Goal: Communication & Community: Answer question/provide support

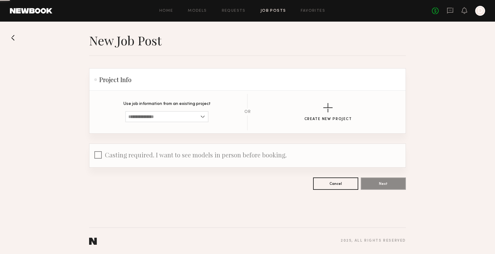
click at [454, 13] on div "No fees up to $5,000 D" at bounding box center [458, 11] width 53 height 10
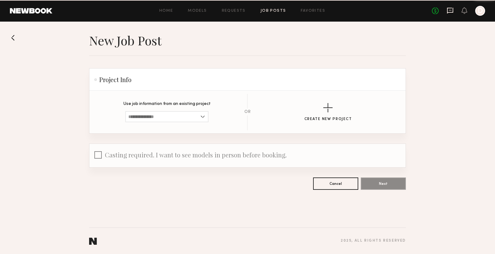
click at [450, 12] on icon at bounding box center [450, 11] width 6 height 6
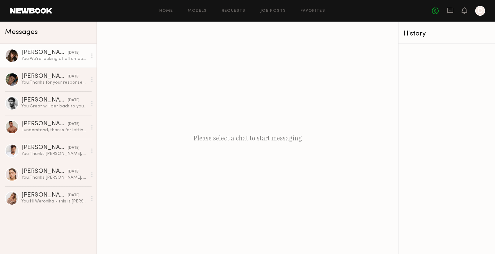
click at [48, 57] on div "You: We're looking at afternoon [DATE] or 30." at bounding box center [54, 59] width 66 height 6
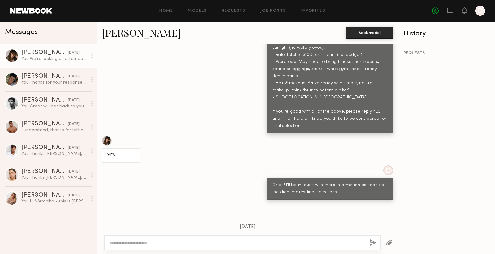
scroll to position [499, 0]
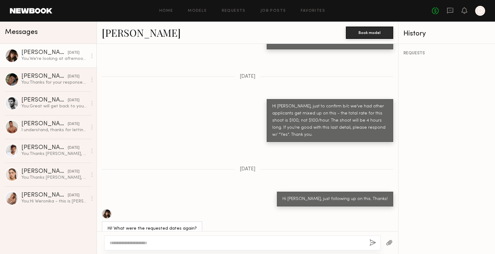
click at [166, 244] on textarea at bounding box center [236, 243] width 255 height 6
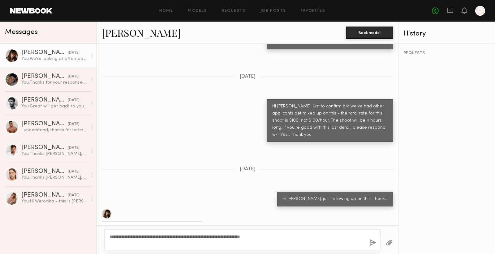
type textarea "**********"
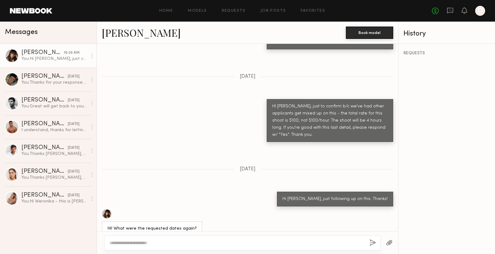
scroll to position [630, 0]
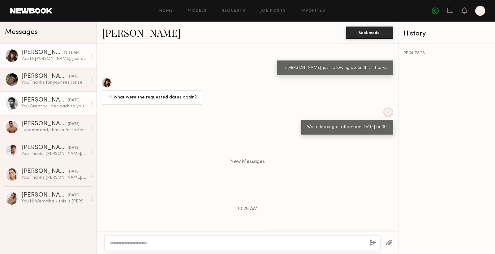
click at [55, 109] on link "[PERSON_NAME] [DATE] You: Great will get back to you soon." at bounding box center [48, 104] width 96 height 24
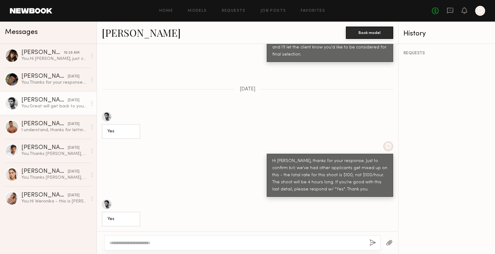
scroll to position [442, 0]
